Goal: Task Accomplishment & Management: Manage account settings

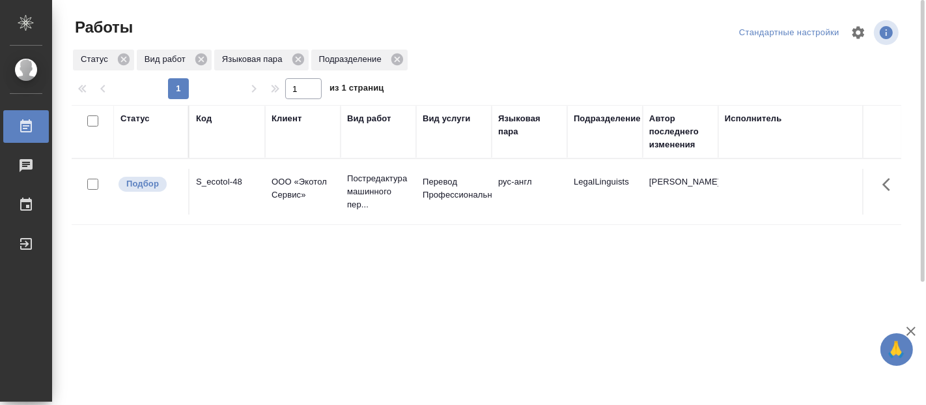
click at [498, 35] on div at bounding box center [492, 32] width 280 height 31
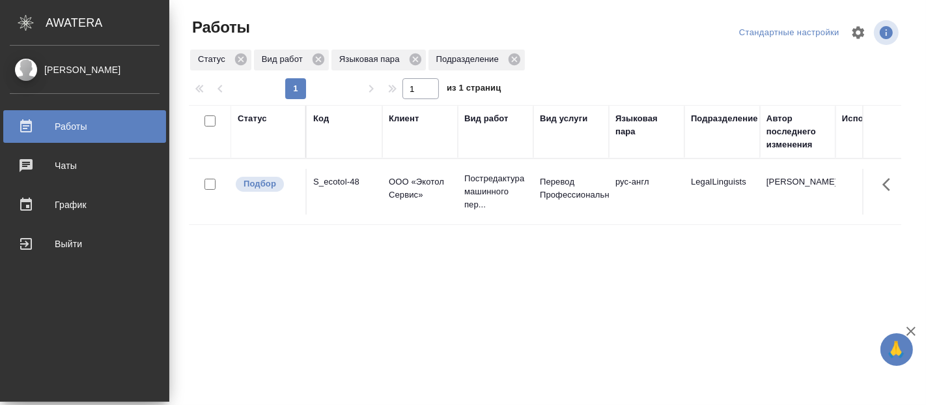
click at [0, 81] on div "[PERSON_NAME]" at bounding box center [84, 76] width 169 height 35
